Goal: Transaction & Acquisition: Download file/media

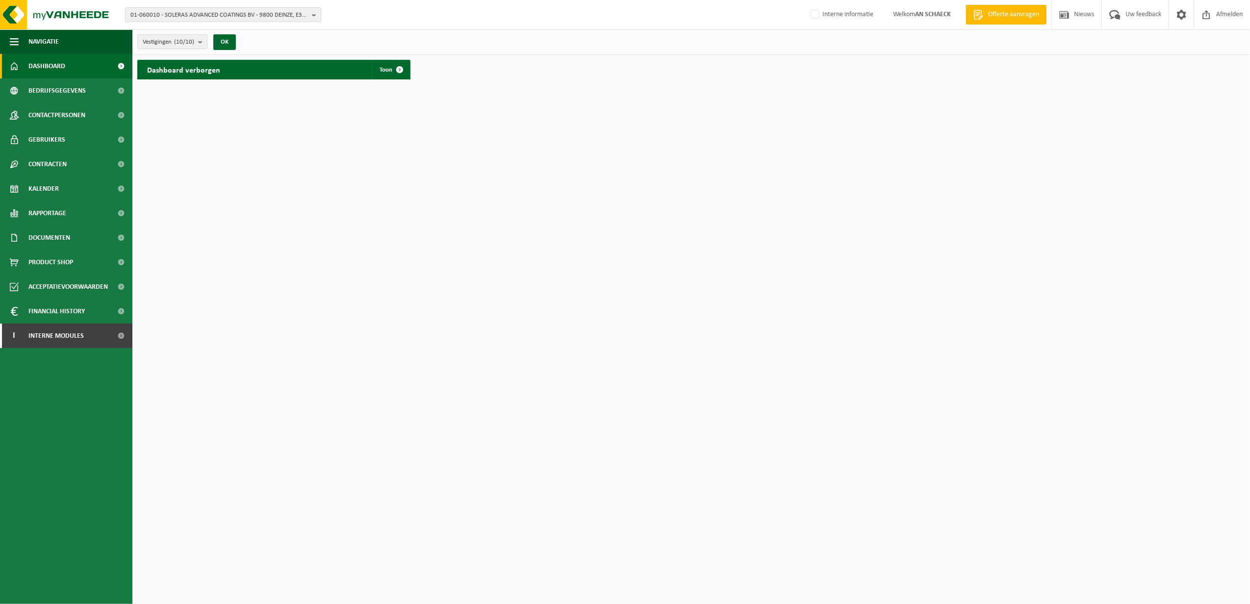
click at [276, 14] on span "01-060010 - SOLERAS ADVANCED COATINGS BV - 9800 DEINZE, E3-LAAN 75" at bounding box center [219, 15] width 178 height 15
type input "beaulieu"
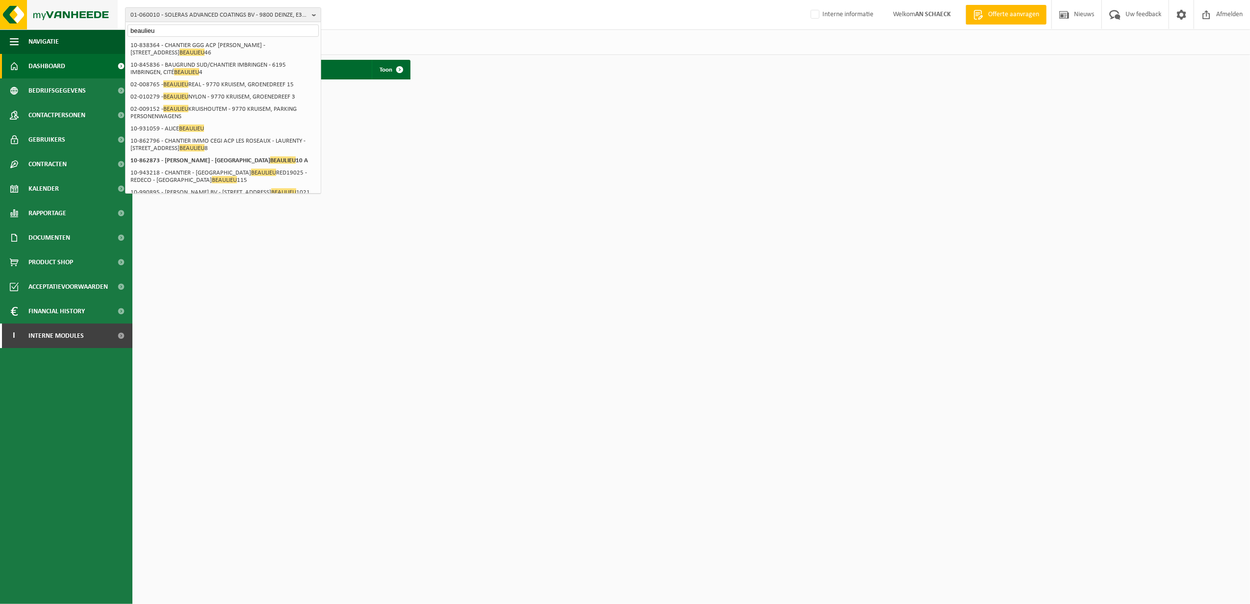
drag, startPoint x: 167, startPoint y: 24, endPoint x: 34, endPoint y: 19, distance: 133.1
click at [34, 20] on div "01-060010 - SOLERAS ADVANCED COATINGS BV - 9800 DEINZE, E3-LAAN 75 beaulieu 01-…" at bounding box center [625, 15] width 1250 height 30
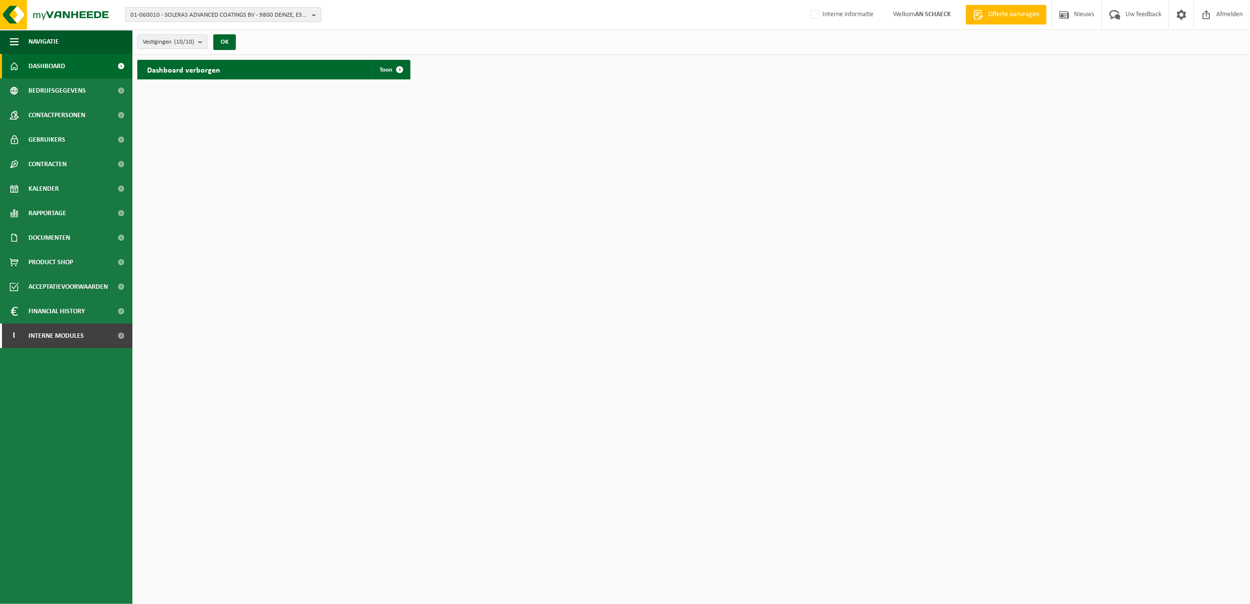
click at [293, 10] on span "01-060010 - SOLERAS ADVANCED COATINGS BV - 9800 DEINZE, E3-LAAN 75" at bounding box center [219, 15] width 178 height 15
click at [171, 29] on input "BIG" at bounding box center [223, 31] width 191 height 12
drag, startPoint x: 171, startPoint y: 29, endPoint x: 0, endPoint y: 28, distance: 170.2
click at [0, 32] on html "01-060010 - SOLERAS ADVANCED COATINGS BV - 9800 DEINZE, E3-LAAN 75 B.I. 01-0600…" at bounding box center [625, 302] width 1250 height 604
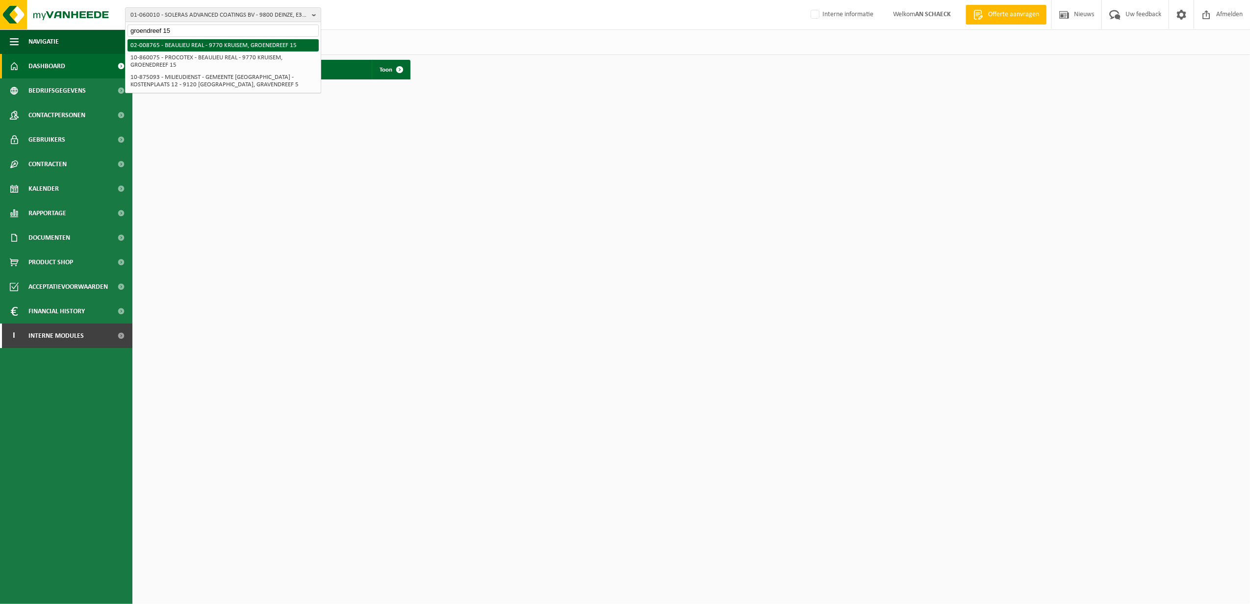
type input "groendreef 15"
click at [245, 46] on li "02-008765 - BEAULIEU REAL - 9770 KRUISEM, GROENEDREEF 15" at bounding box center [223, 45] width 191 height 12
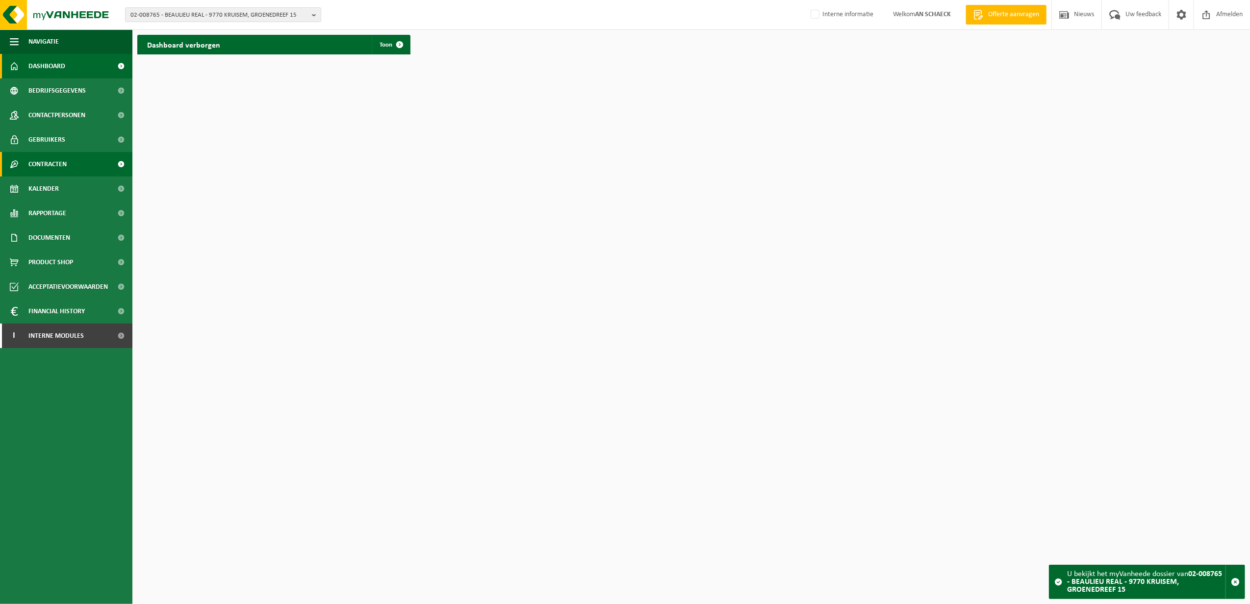
click at [57, 165] on span "Contracten" at bounding box center [47, 164] width 38 height 25
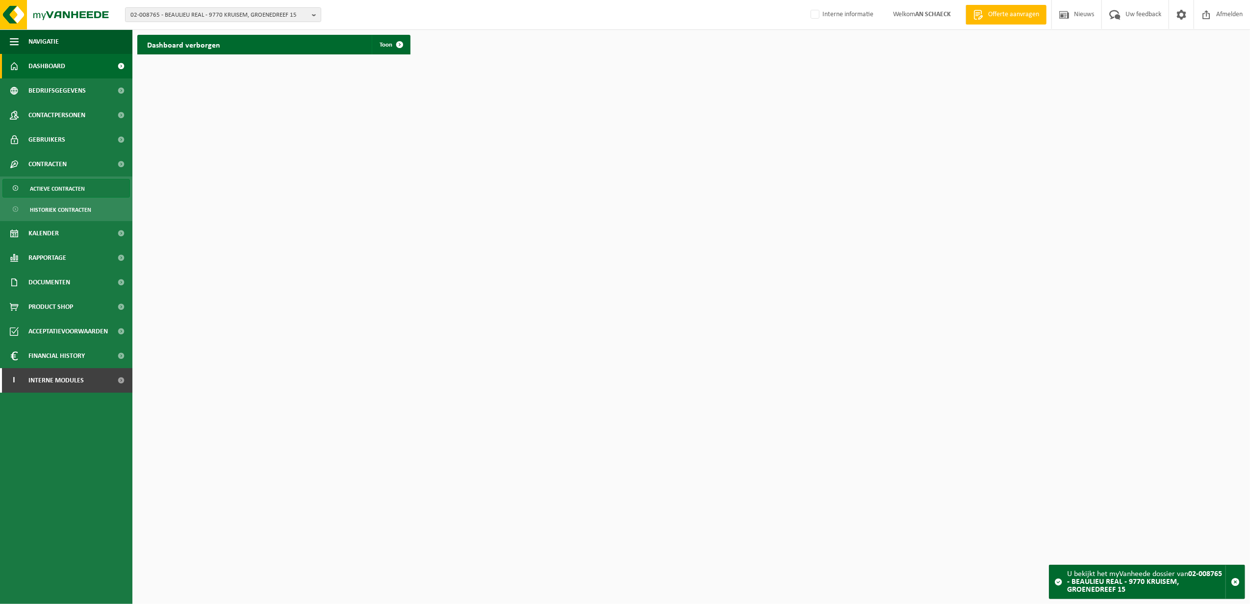
click at [59, 190] on span "Actieve contracten" at bounding box center [57, 189] width 55 height 19
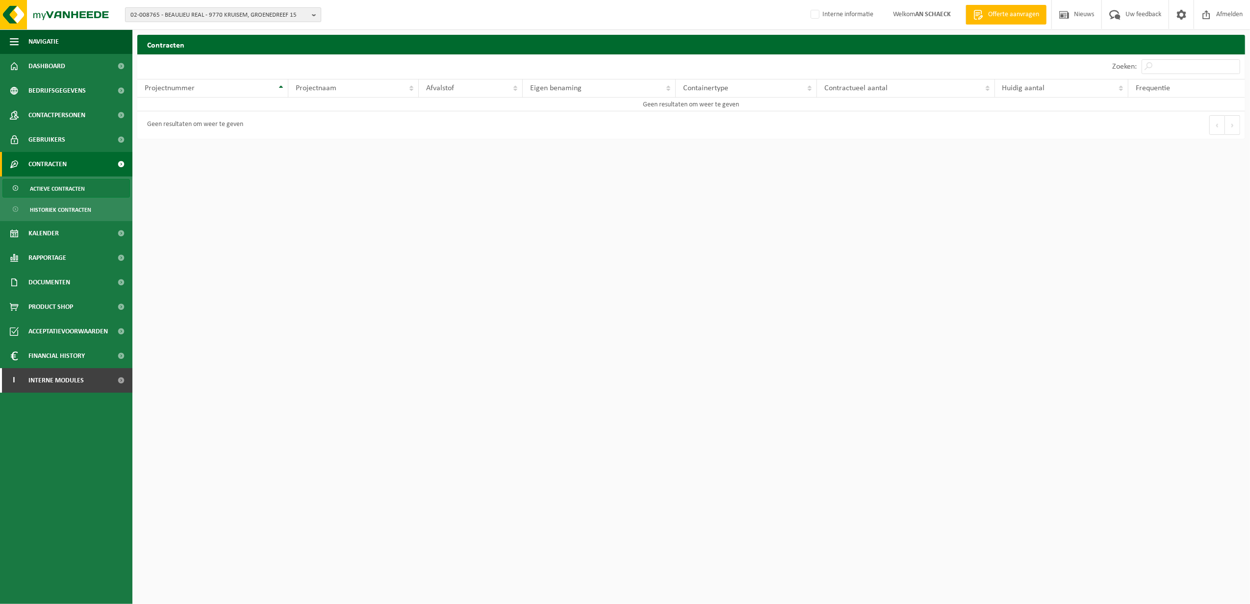
click at [191, 9] on span "02-008765 - BEAULIEU REAL - 9770 KRUISEM, GROENEDREEF 15" at bounding box center [219, 15] width 178 height 15
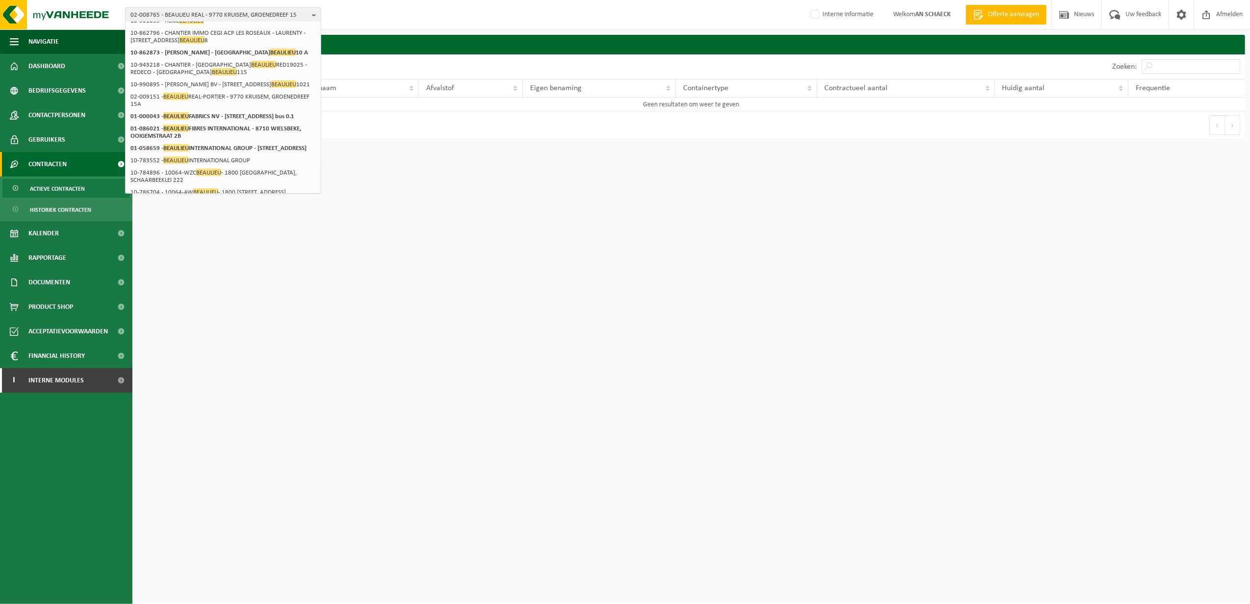
scroll to position [130, 0]
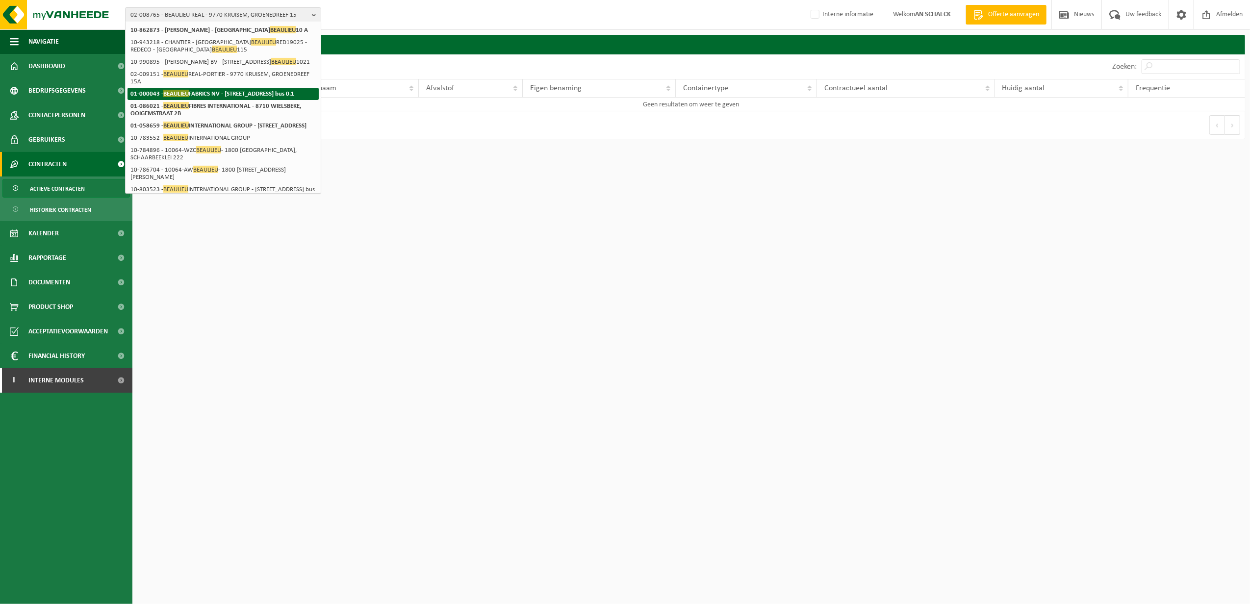
type input "beaulieu"
click at [238, 97] on strong "01-000043 - BEAULIEU FABRICS NV - 8790 WAREGEM, KALKHOEVESTRAAT 16 bus 0.1" at bounding box center [212, 93] width 164 height 7
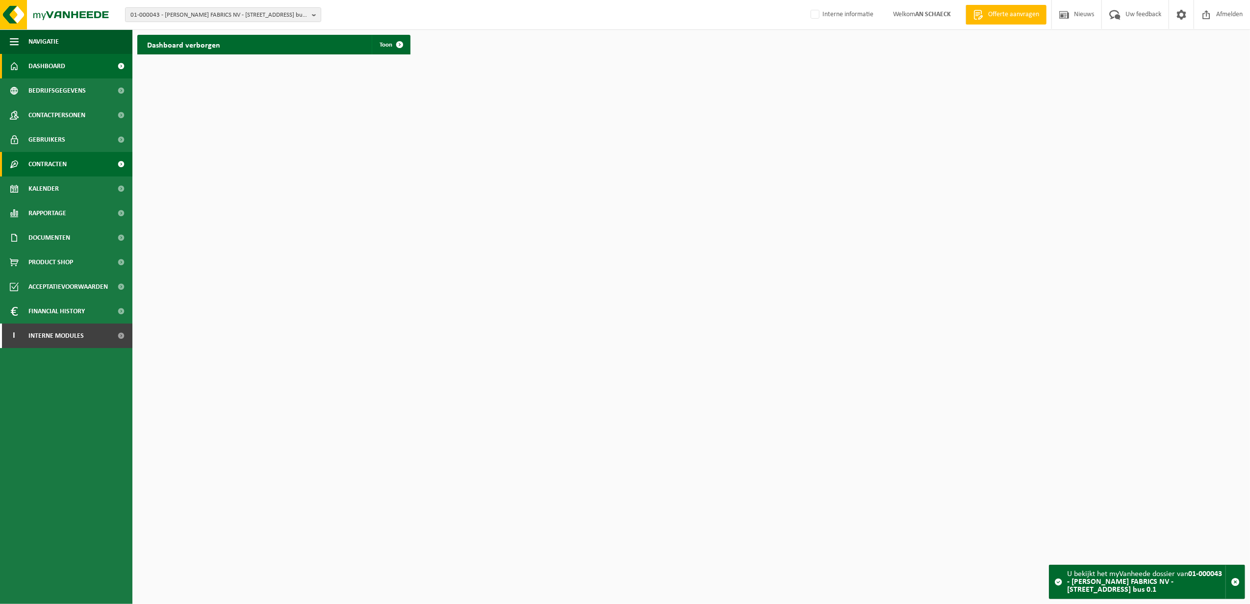
click at [66, 167] on span "Contracten" at bounding box center [47, 164] width 38 height 25
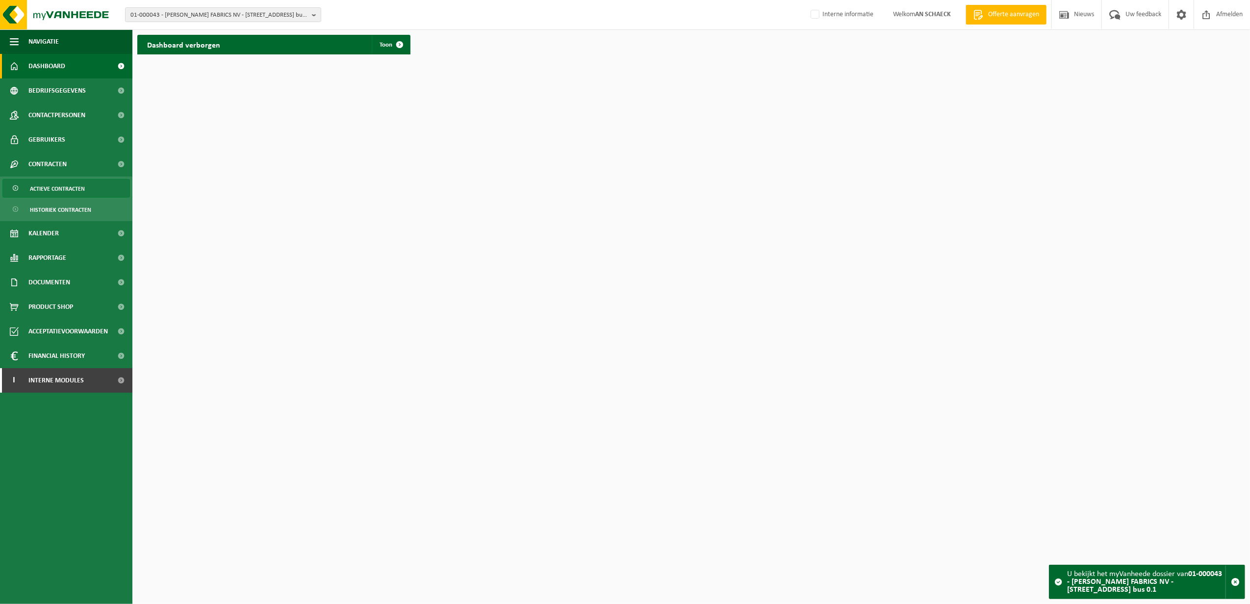
click at [53, 193] on span "Actieve contracten" at bounding box center [57, 189] width 55 height 19
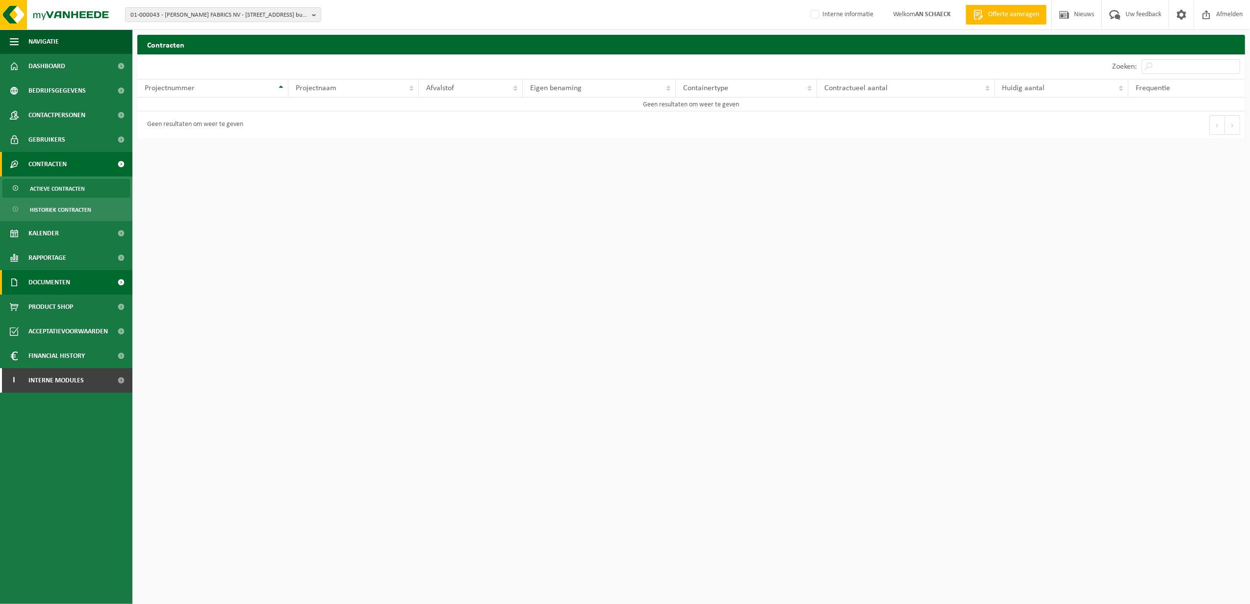
click at [46, 274] on span "Documenten" at bounding box center [49, 282] width 42 height 25
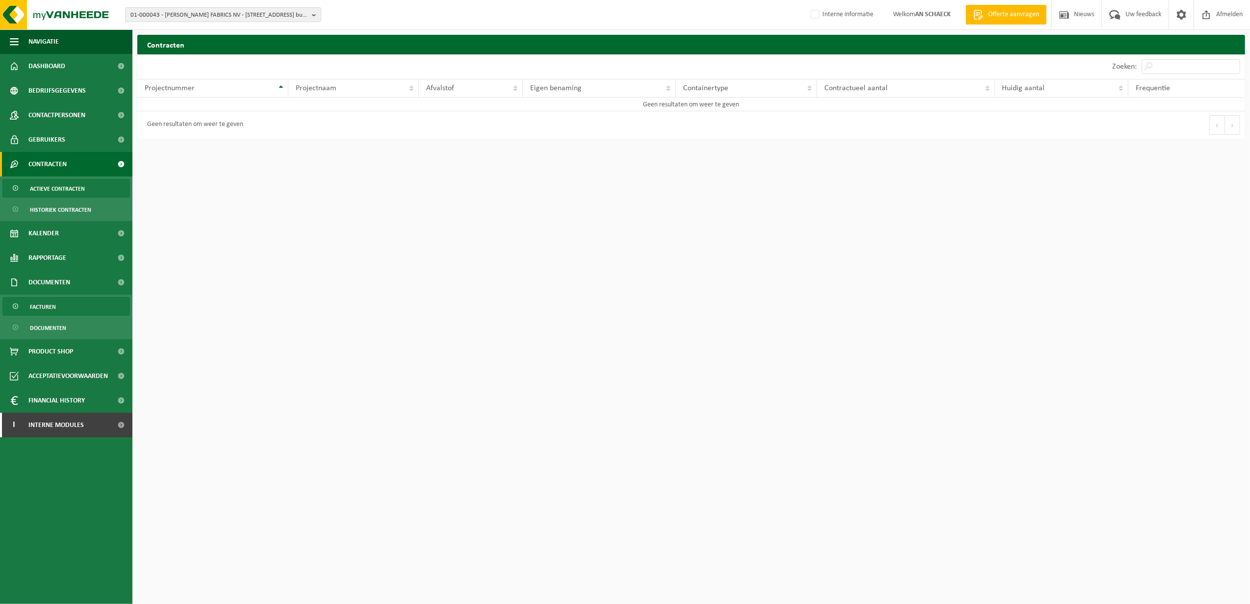
click at [59, 304] on link "Facturen" at bounding box center [66, 306] width 128 height 19
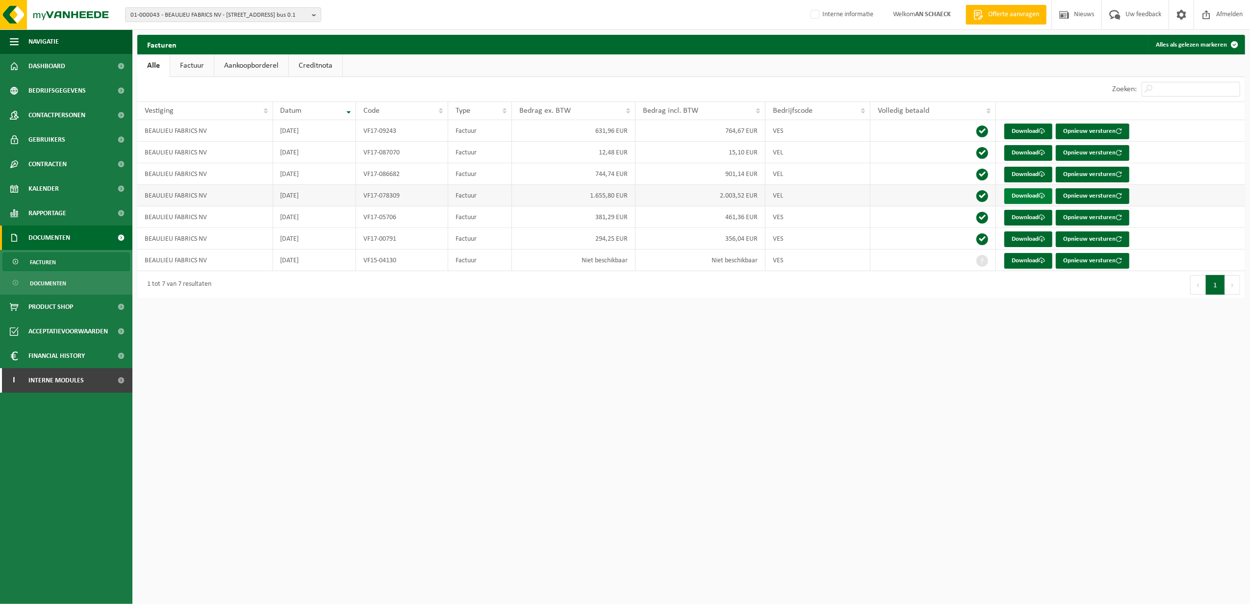
click at [1020, 197] on link "Download" at bounding box center [1029, 196] width 48 height 16
click at [1024, 171] on link "Download" at bounding box center [1029, 175] width 48 height 16
click at [271, 19] on span "01-000043 - BEAULIEU FABRICS NV - 8790 WAREGEM, KALKHOEVESTRAAT 16 bus 0.1" at bounding box center [219, 15] width 178 height 15
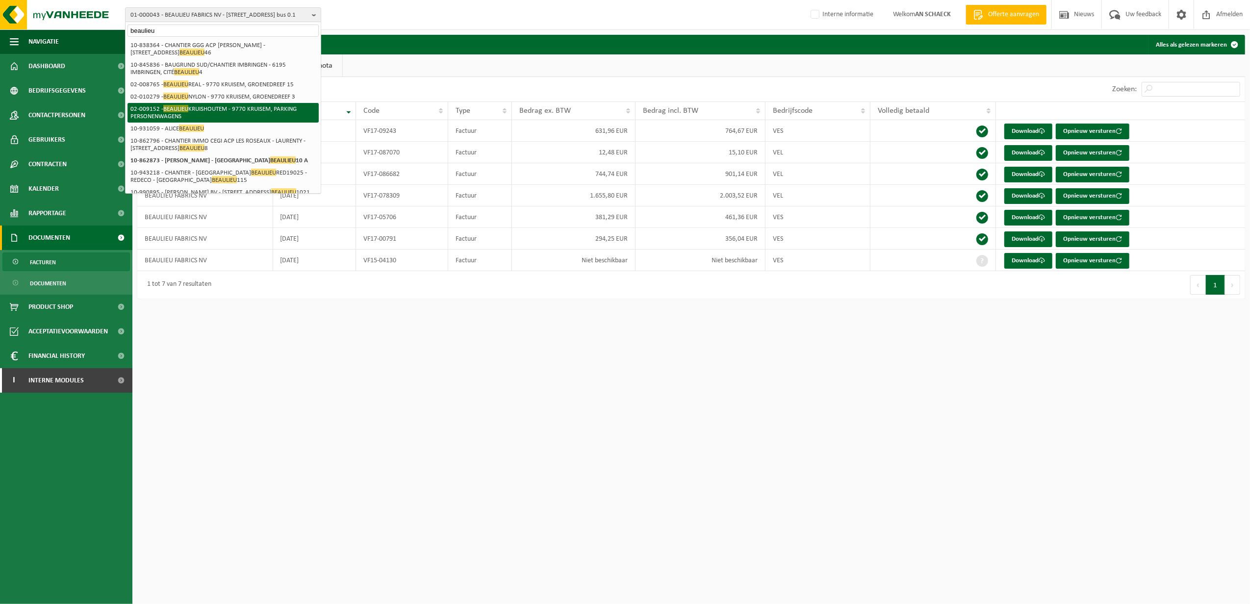
type input "beaulieu"
click at [244, 112] on li "02-009152 - BEAULIEU KRUISHOUTEM - 9770 KRUISEM, PARKING PERSONENWAGENS" at bounding box center [223, 113] width 191 height 20
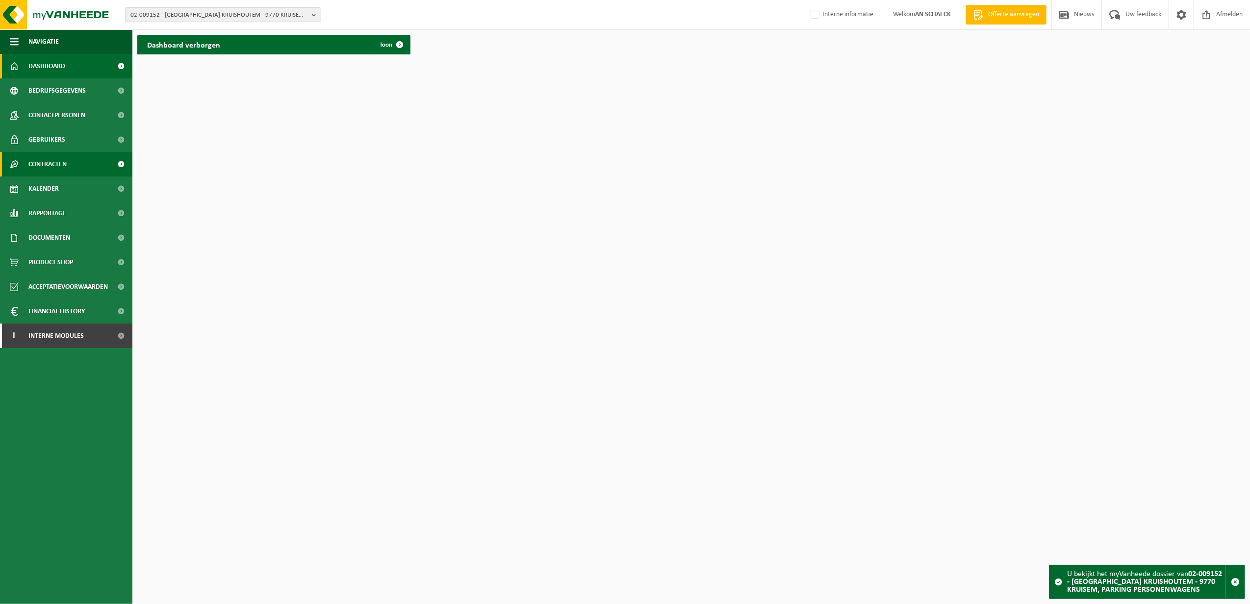
click at [65, 160] on span "Contracten" at bounding box center [47, 164] width 38 height 25
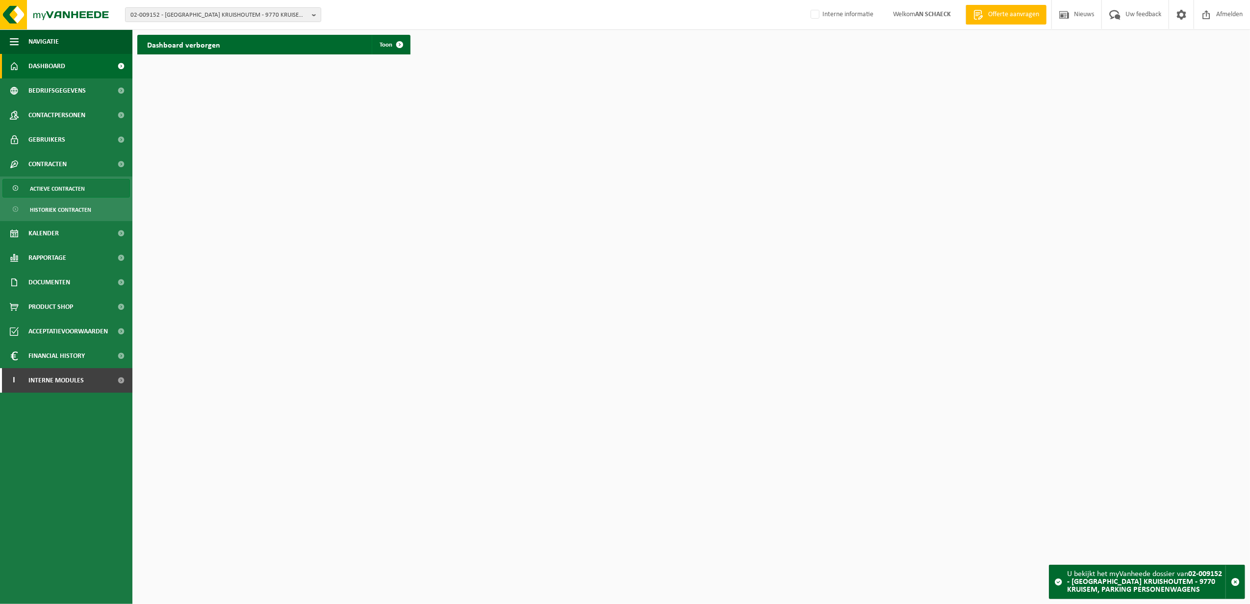
click at [59, 187] on span "Actieve contracten" at bounding box center [57, 189] width 55 height 19
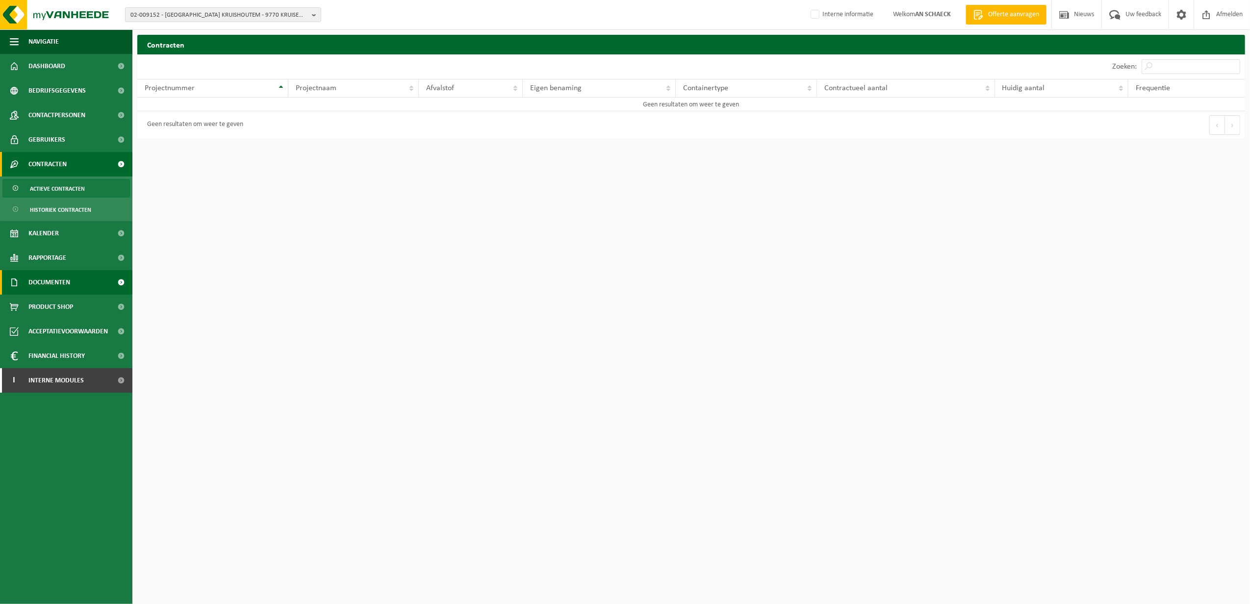
click at [51, 281] on span "Documenten" at bounding box center [49, 282] width 42 height 25
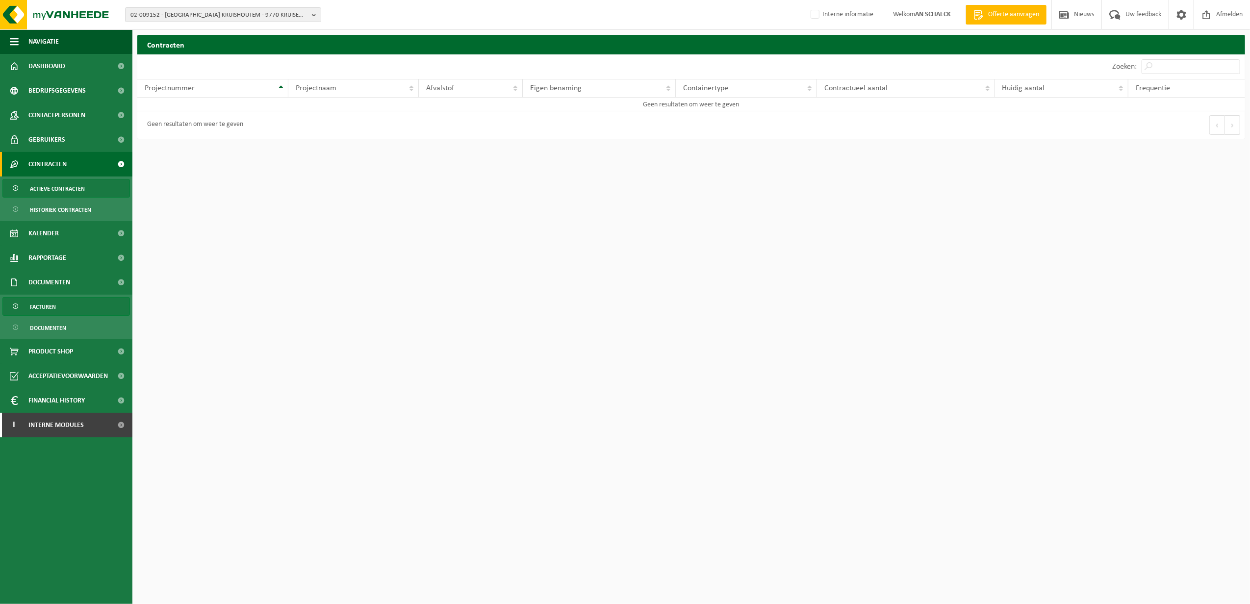
click at [59, 311] on link "Facturen" at bounding box center [66, 306] width 128 height 19
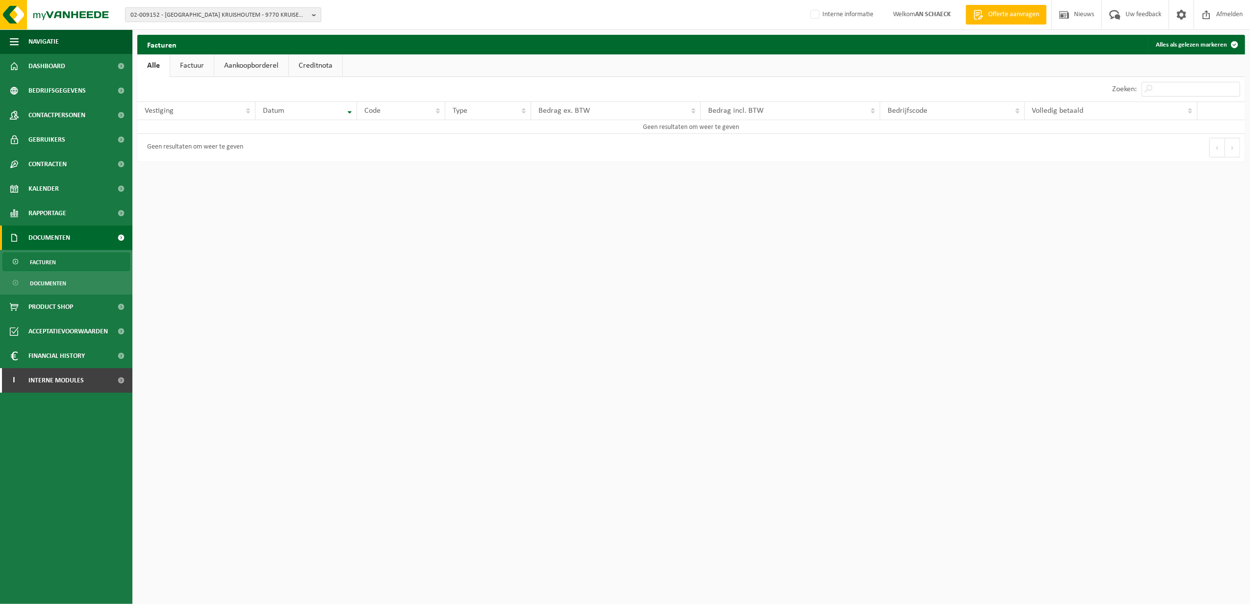
click at [241, 12] on span "02-009152 - [GEOGRAPHIC_DATA] KRUISHOUTEM - 9770 KRUISEM, PARKING PERSONENWAGENS" at bounding box center [219, 15] width 178 height 15
type input "b"
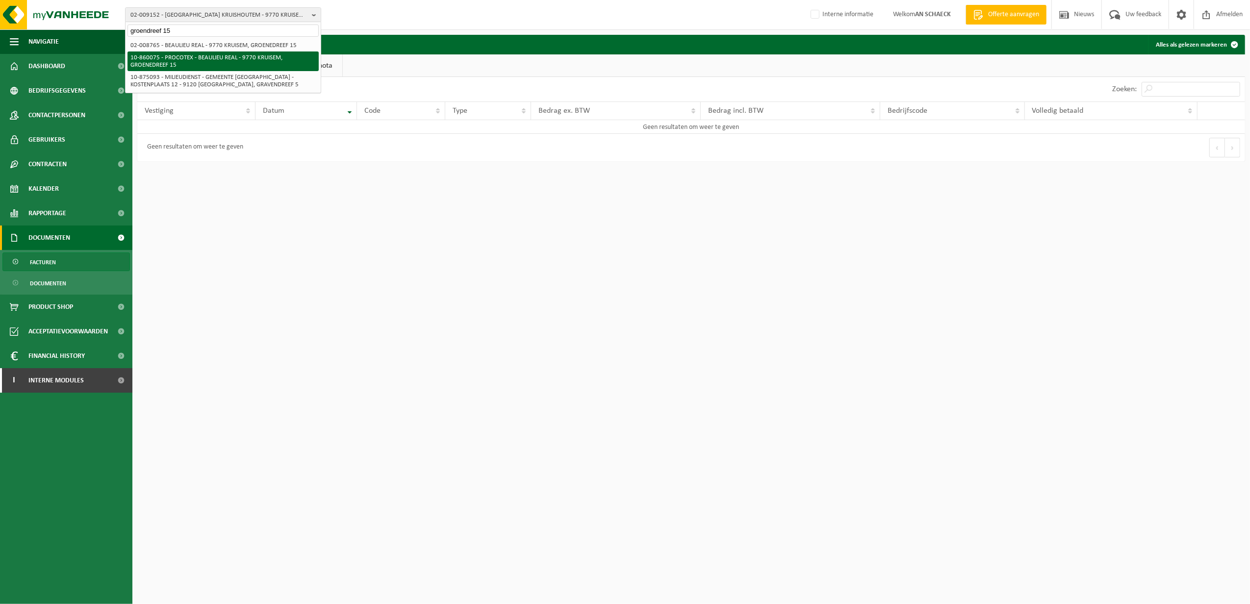
type input "groendreef 15"
click at [236, 61] on li "10-860075 - PROCOTEX - BEAULIEU REAL - 9770 KRUISEM, GROENEDREEF 15" at bounding box center [223, 62] width 191 height 20
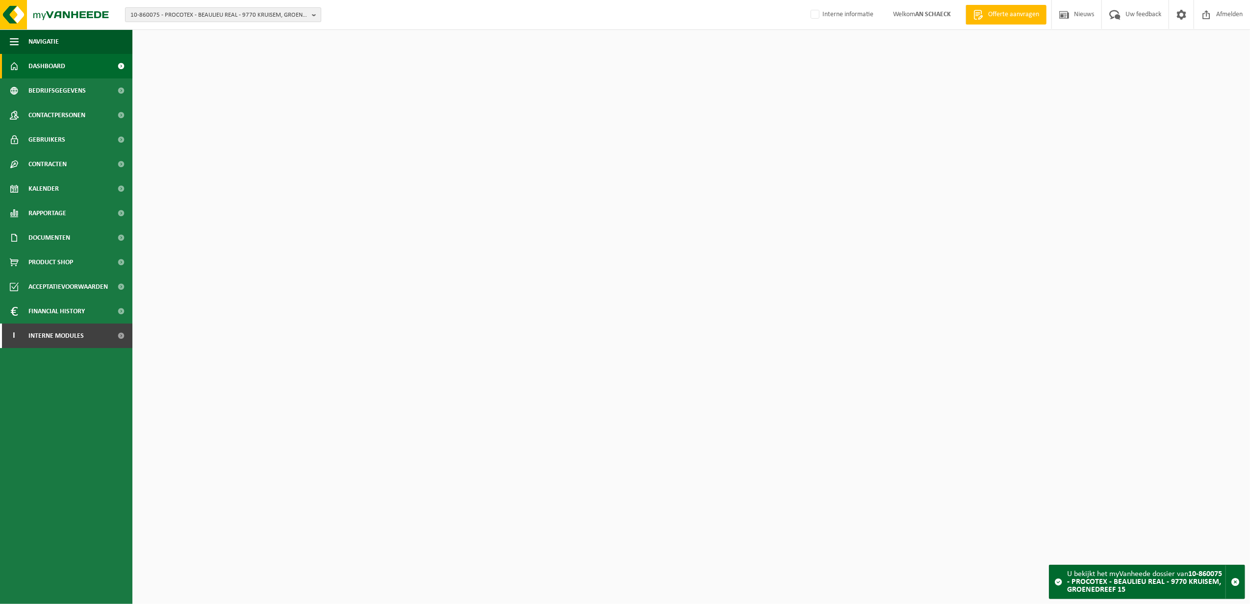
click at [235, 12] on span "10-860075 - PROCOTEX - BEAULIEU REAL - 9770 KRUISEM, GROENEDREEF 15" at bounding box center [219, 15] width 178 height 15
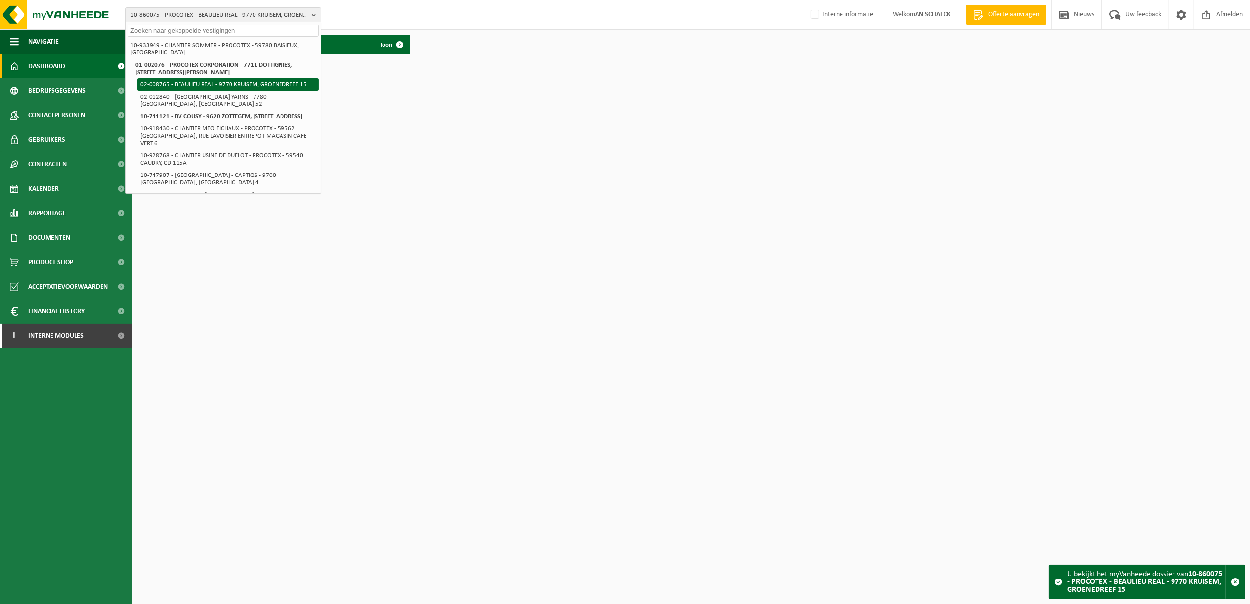
click at [256, 81] on li "02-008765 - BEAULIEU REAL - 9770 KRUISEM, GROENEDREEF 15" at bounding box center [228, 84] width 182 height 12
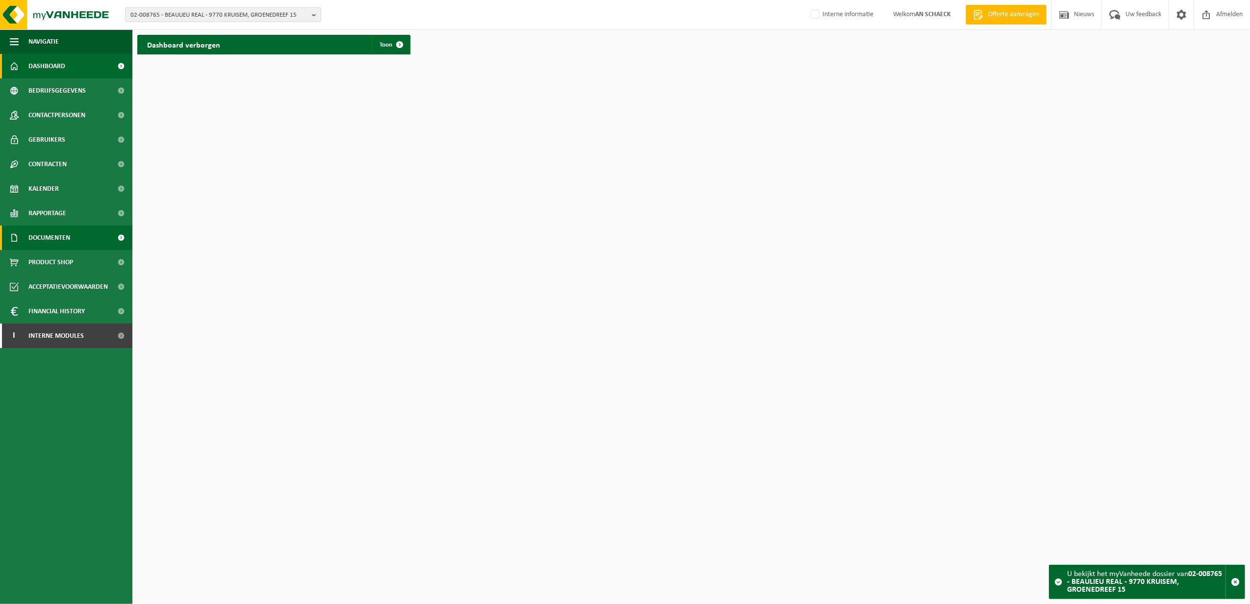
click at [73, 235] on link "Documenten" at bounding box center [66, 238] width 132 height 25
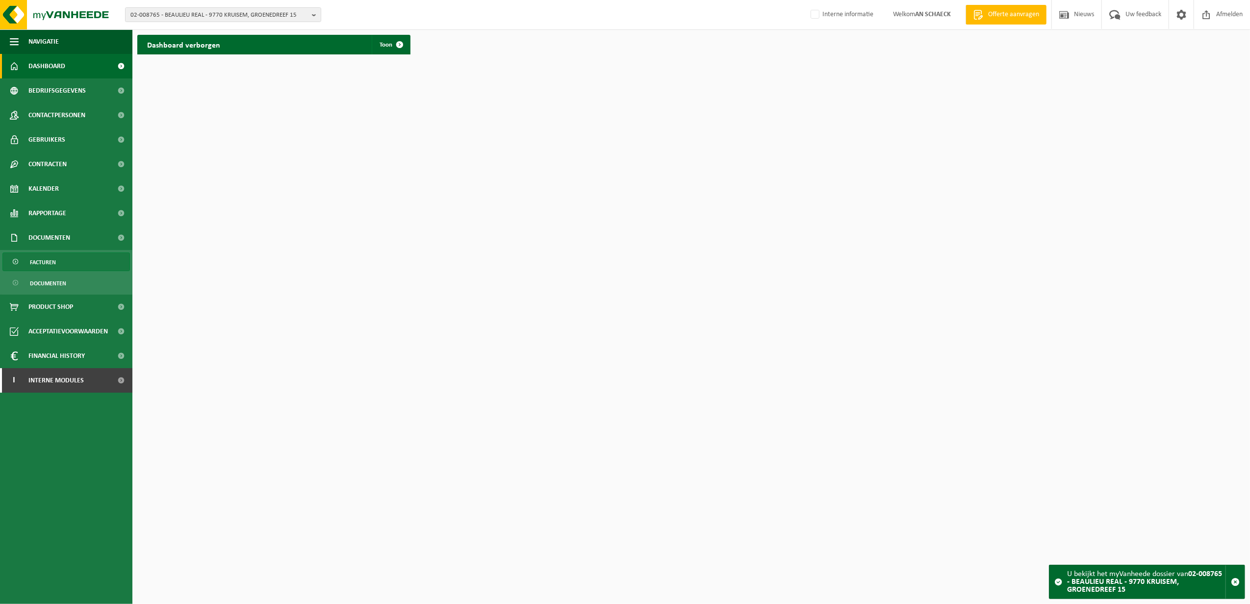
click at [56, 260] on link "Facturen" at bounding box center [66, 262] width 128 height 19
